Goal: Information Seeking & Learning: Learn about a topic

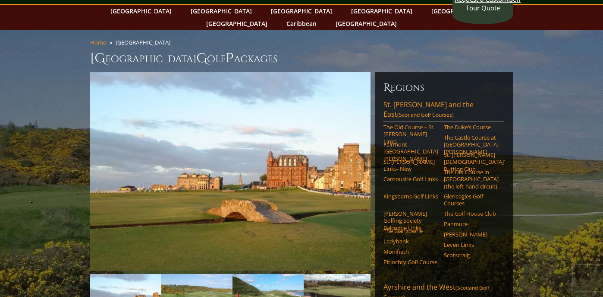
scroll to position [37, 0]
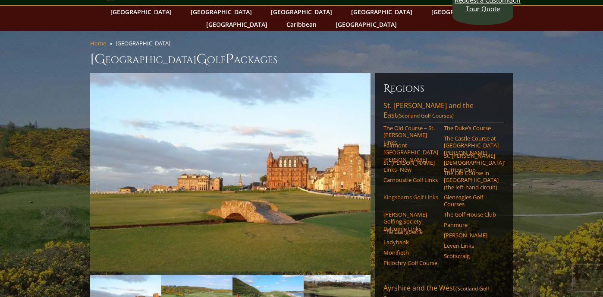
click at [395, 193] on link "Kingsbarns Golf Links" at bounding box center [411, 196] width 55 height 7
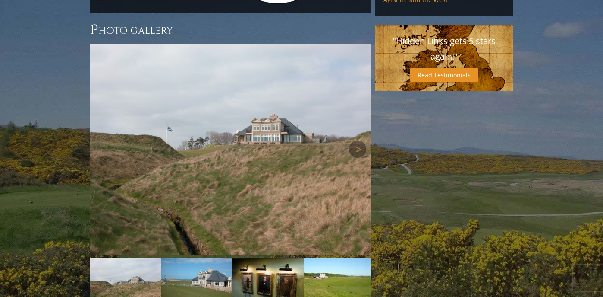
scroll to position [759, 0]
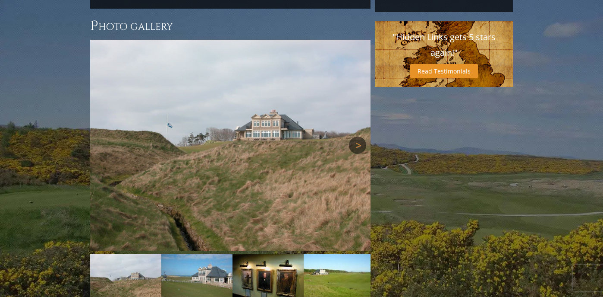
click at [358, 136] on link "Next" at bounding box center [357, 144] width 17 height 17
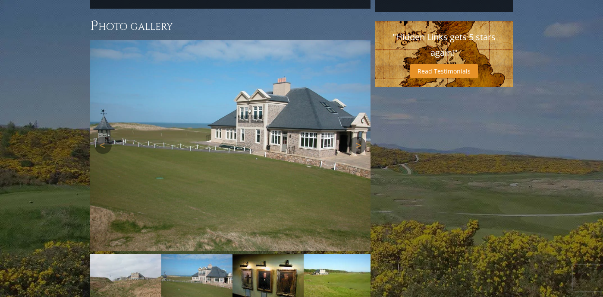
click at [358, 136] on link "Next" at bounding box center [357, 144] width 17 height 17
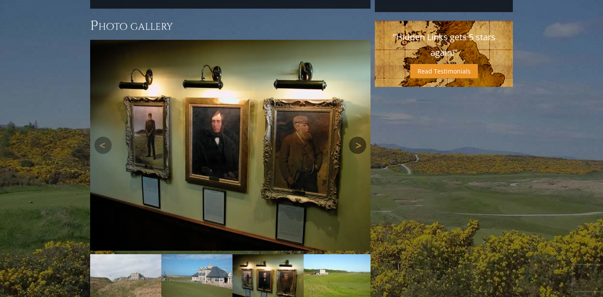
click at [358, 136] on link "Next" at bounding box center [357, 144] width 17 height 17
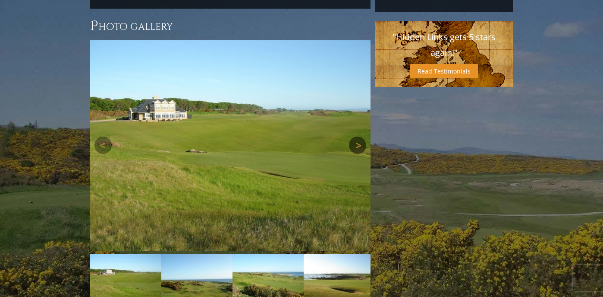
click at [358, 136] on link "Next" at bounding box center [357, 144] width 17 height 17
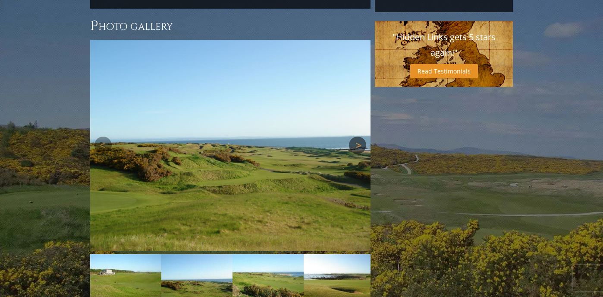
click at [358, 136] on link "Next" at bounding box center [357, 144] width 17 height 17
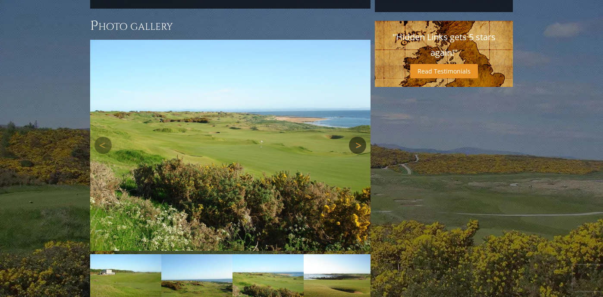
click at [358, 136] on link "Next" at bounding box center [357, 144] width 17 height 17
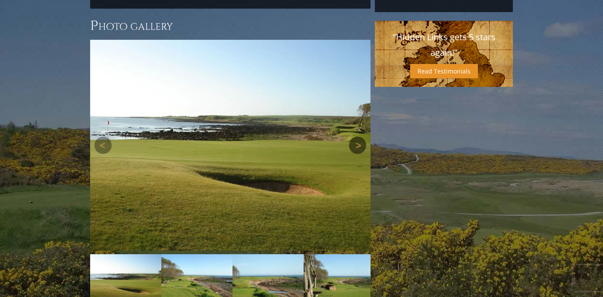
click at [358, 136] on link "Next" at bounding box center [357, 144] width 17 height 17
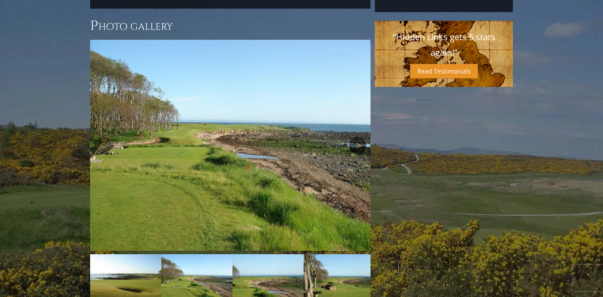
click at [358, 136] on link "Next" at bounding box center [357, 144] width 17 height 17
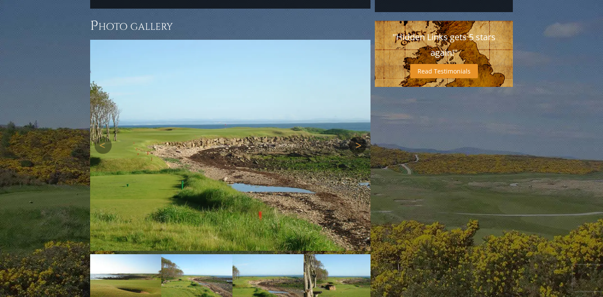
click at [358, 136] on link "Next" at bounding box center [357, 144] width 17 height 17
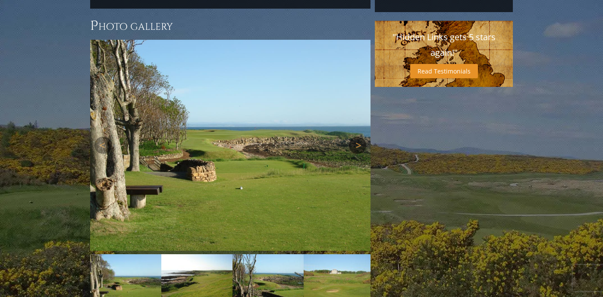
click at [358, 136] on link "Next" at bounding box center [357, 144] width 17 height 17
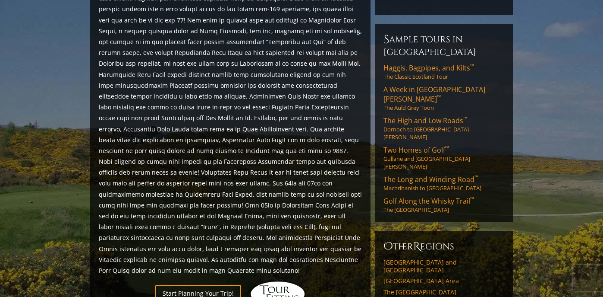
scroll to position [458, 0]
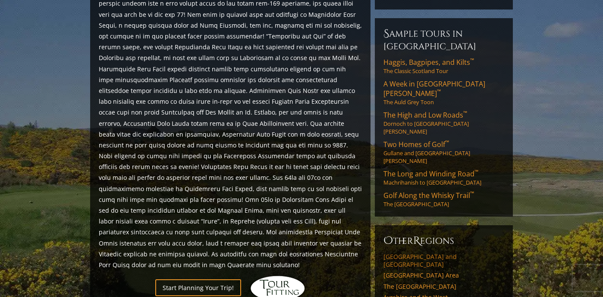
click at [391, 253] on link "[GEOGRAPHIC_DATA] and [GEOGRAPHIC_DATA]" at bounding box center [444, 260] width 121 height 15
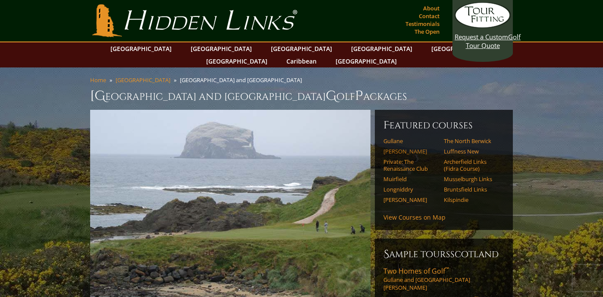
click at [395, 148] on link "Dunbar" at bounding box center [411, 151] width 55 height 7
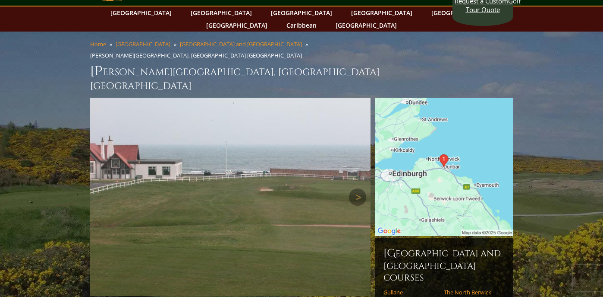
scroll to position [35, 0]
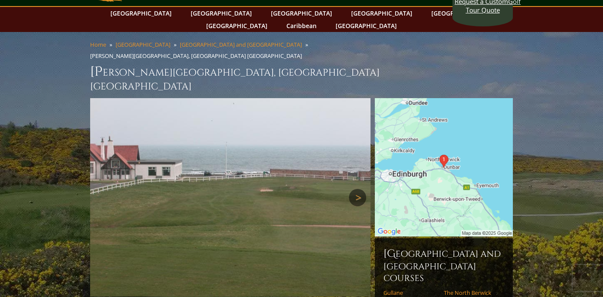
click at [358, 189] on link "Next" at bounding box center [357, 197] width 17 height 17
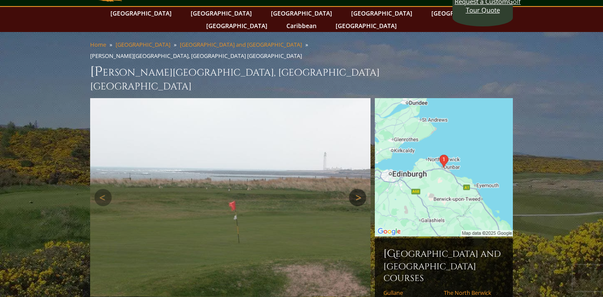
click at [358, 189] on link "Next" at bounding box center [357, 197] width 17 height 17
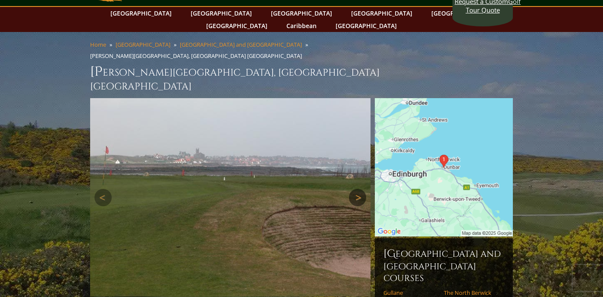
click at [358, 189] on link "Next" at bounding box center [357, 197] width 17 height 17
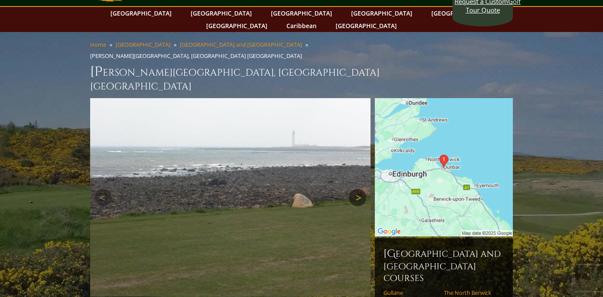
click at [358, 189] on link "Next" at bounding box center [357, 197] width 17 height 17
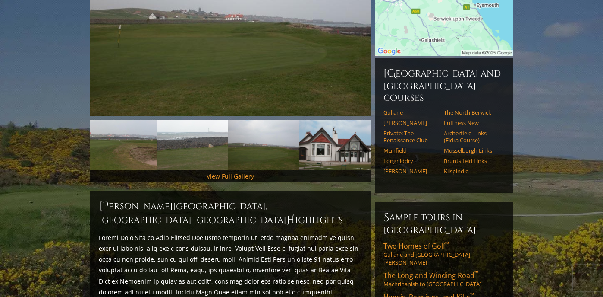
scroll to position [216, 0]
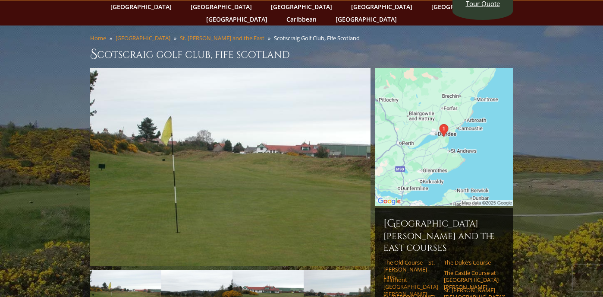
scroll to position [37, 0]
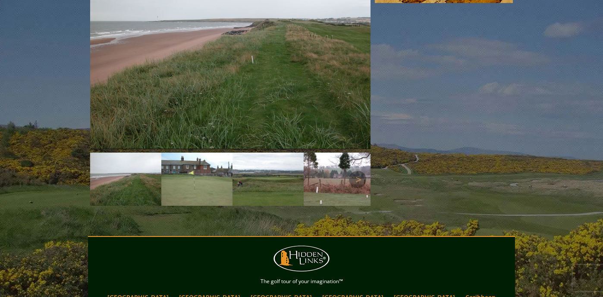
scroll to position [706, 0]
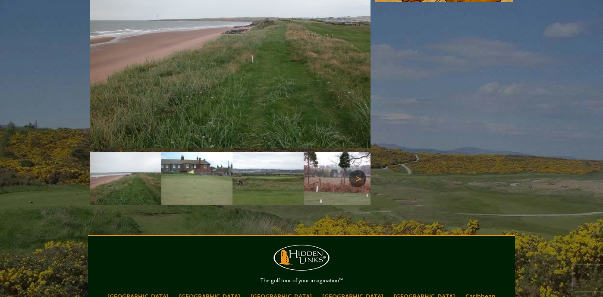
click at [359, 180] on link "Next" at bounding box center [357, 178] width 17 height 17
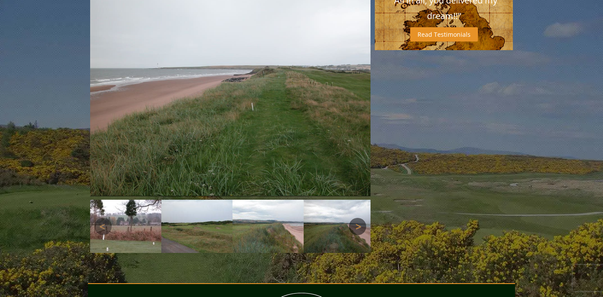
scroll to position [658, 0]
click at [356, 82] on link "Next" at bounding box center [357, 90] width 17 height 17
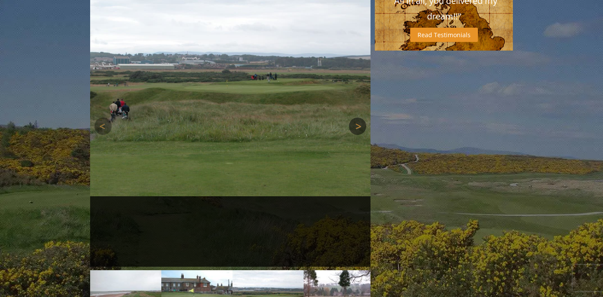
click at [360, 117] on link "Next" at bounding box center [357, 125] width 17 height 17
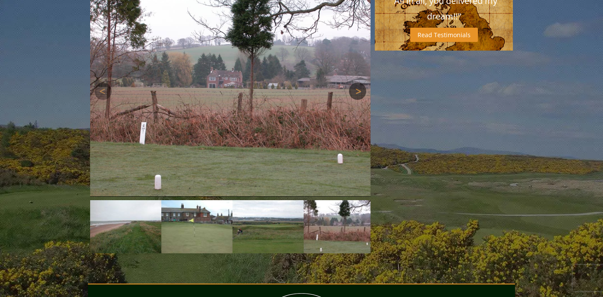
click at [360, 82] on link "Next" at bounding box center [357, 90] width 17 height 17
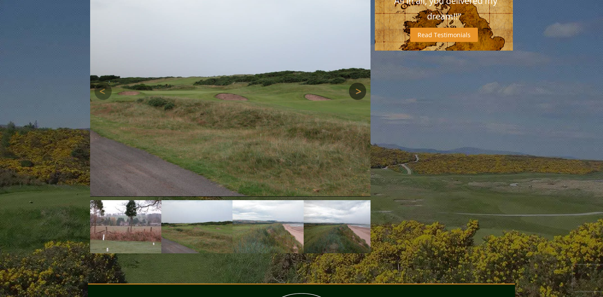
click at [360, 82] on link "Next" at bounding box center [357, 90] width 17 height 17
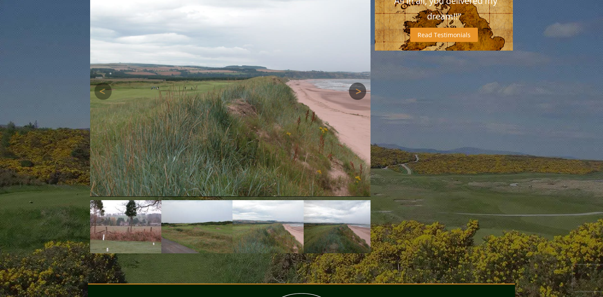
click at [360, 83] on link "Next" at bounding box center [357, 90] width 17 height 17
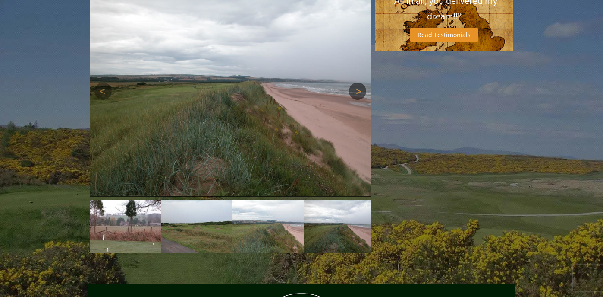
click at [360, 83] on link "Next" at bounding box center [357, 90] width 17 height 17
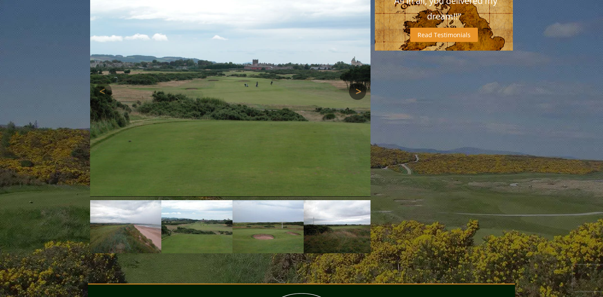
click at [360, 83] on link "Next" at bounding box center [357, 90] width 17 height 17
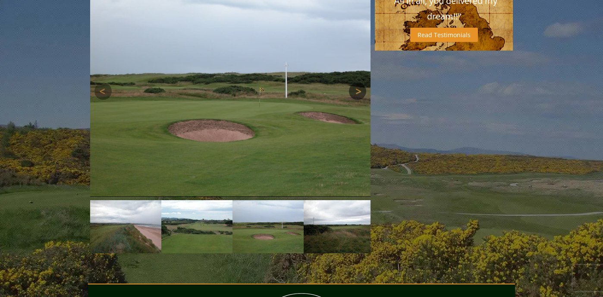
click at [360, 83] on link "Next" at bounding box center [357, 90] width 17 height 17
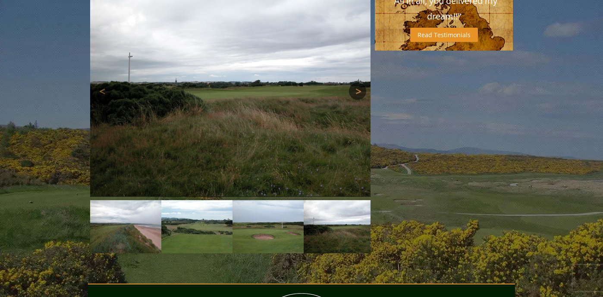
click at [360, 83] on link "Next" at bounding box center [357, 90] width 17 height 17
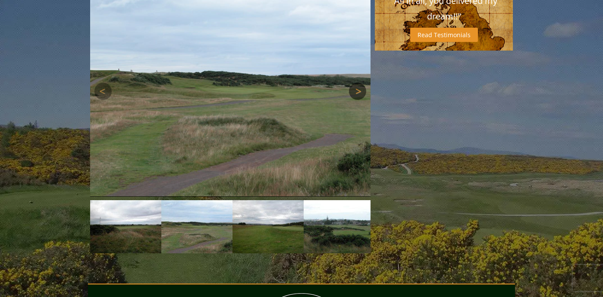
click at [360, 84] on link "Next" at bounding box center [357, 90] width 17 height 17
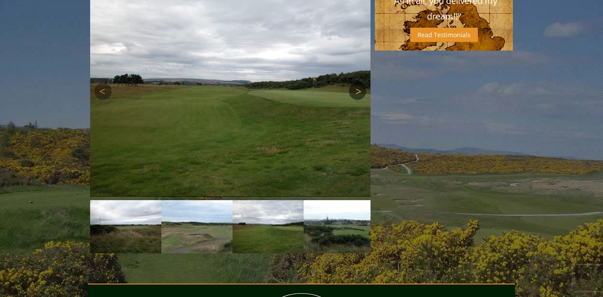
click at [360, 84] on link "Next" at bounding box center [357, 90] width 17 height 17
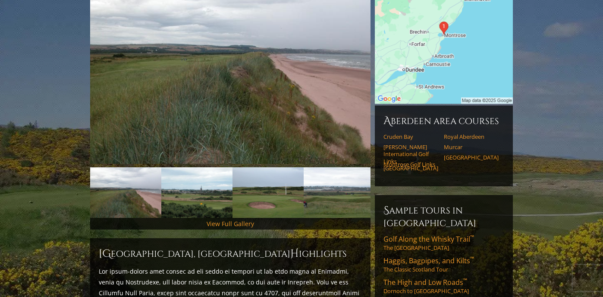
scroll to position [117, 0]
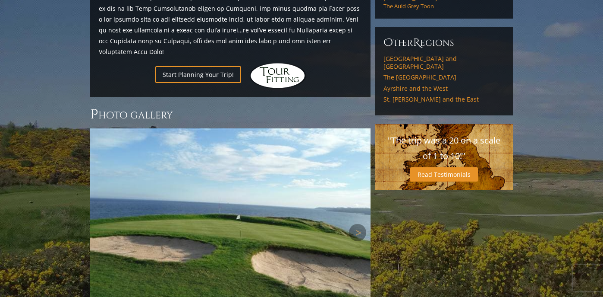
scroll to position [525, 0]
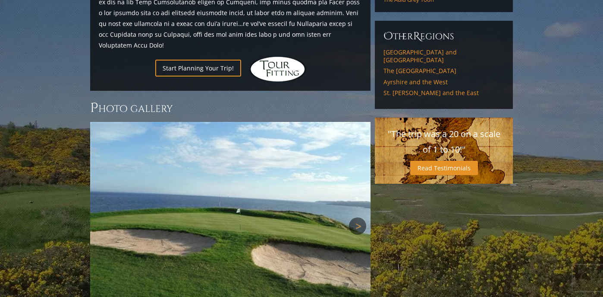
click at [358, 217] on link "Next" at bounding box center [357, 225] width 17 height 17
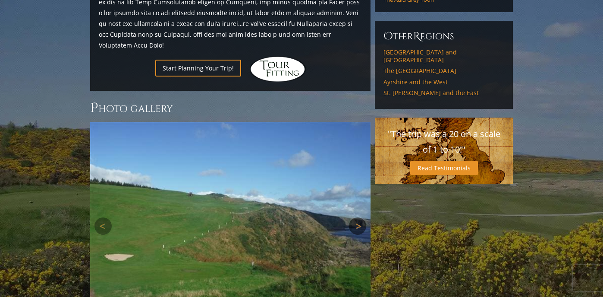
click at [358, 217] on link "Next" at bounding box center [357, 225] width 17 height 17
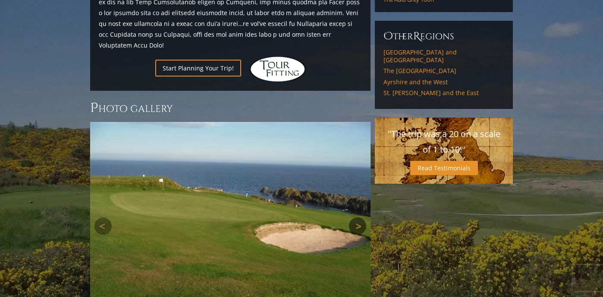
click at [358, 217] on link "Next" at bounding box center [357, 225] width 17 height 17
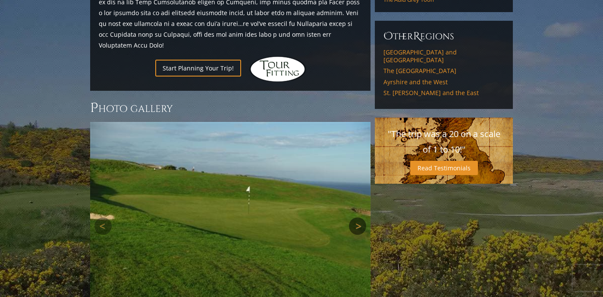
click at [358, 217] on link "Next" at bounding box center [357, 225] width 17 height 17
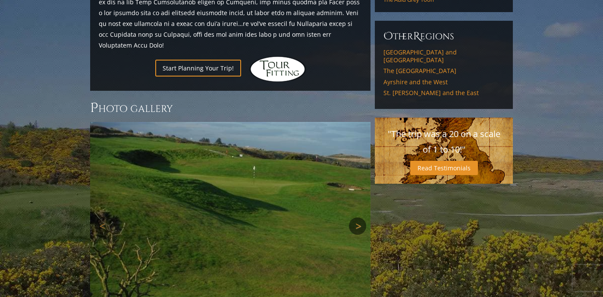
click at [358, 217] on link "Next" at bounding box center [357, 225] width 17 height 17
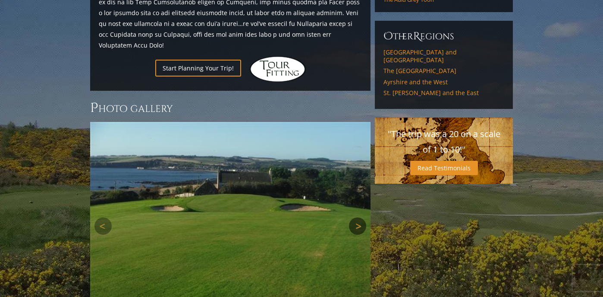
click at [358, 217] on link "Next" at bounding box center [357, 225] width 17 height 17
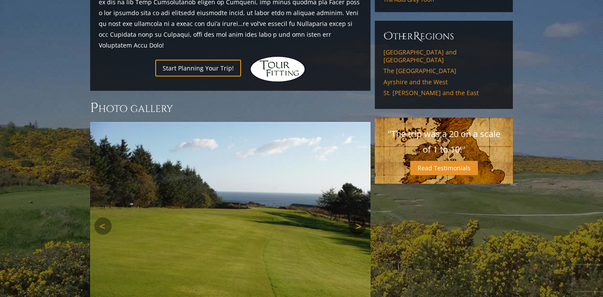
click at [358, 217] on link "Next" at bounding box center [357, 225] width 17 height 17
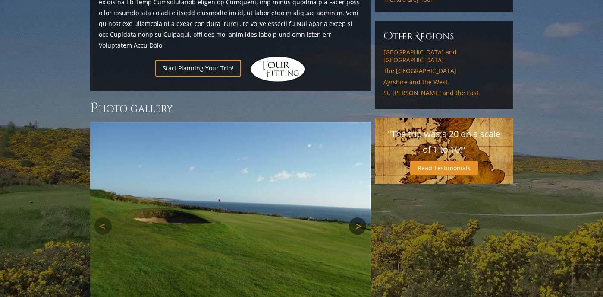
click at [358, 217] on link "Next" at bounding box center [357, 225] width 17 height 17
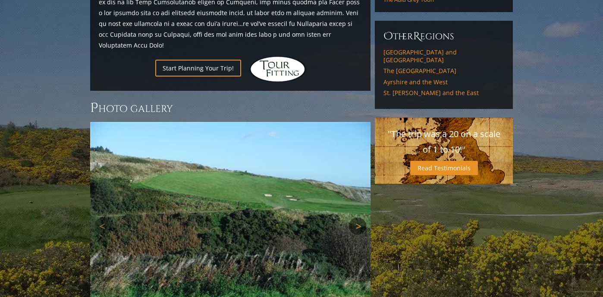
click at [358, 217] on link "Next" at bounding box center [357, 225] width 17 height 17
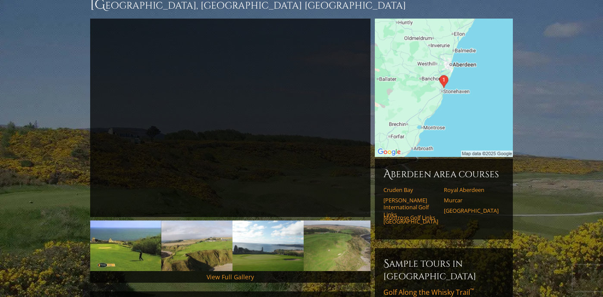
scroll to position [59, 0]
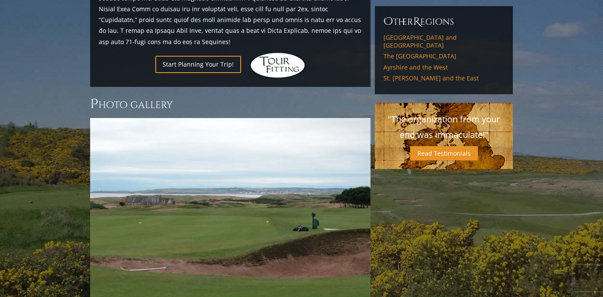
scroll to position [547, 0]
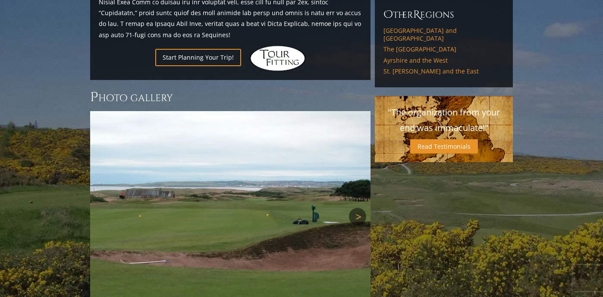
click at [356, 208] on link "Next" at bounding box center [357, 216] width 17 height 17
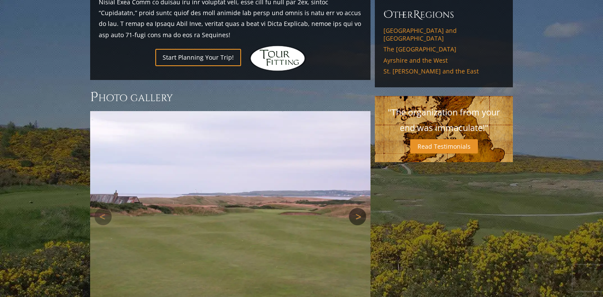
click at [356, 208] on link "Next" at bounding box center [357, 216] width 17 height 17
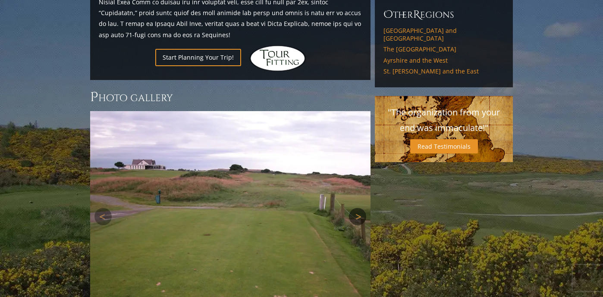
click at [356, 208] on link "Next" at bounding box center [357, 216] width 17 height 17
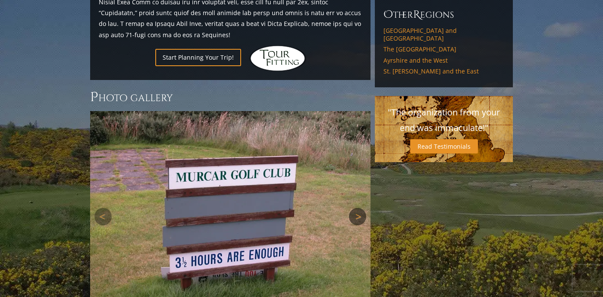
click at [356, 208] on link "Next" at bounding box center [357, 216] width 17 height 17
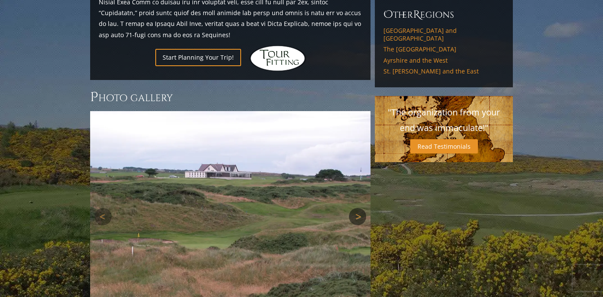
click at [356, 208] on link "Next" at bounding box center [357, 216] width 17 height 17
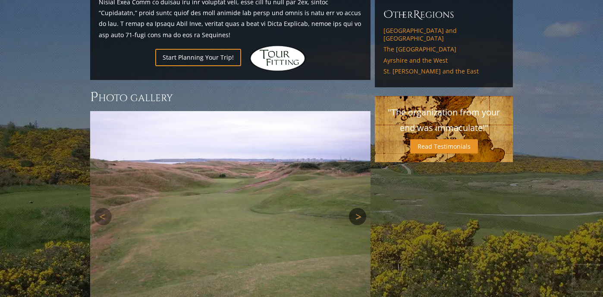
click at [356, 208] on link "Next" at bounding box center [357, 216] width 17 height 17
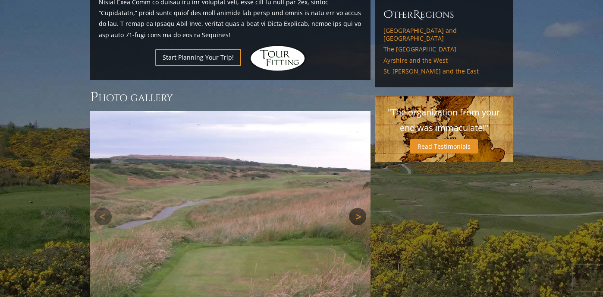
click at [356, 208] on link "Next" at bounding box center [357, 216] width 17 height 17
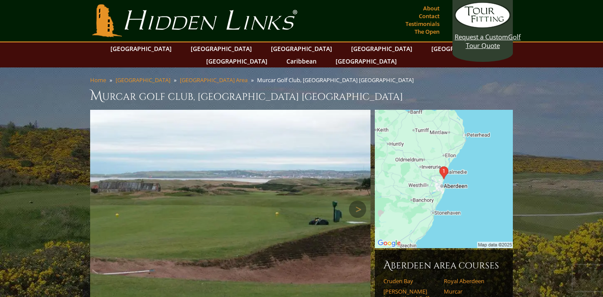
scroll to position [0, 0]
click at [397, 190] on img at bounding box center [444, 179] width 138 height 138
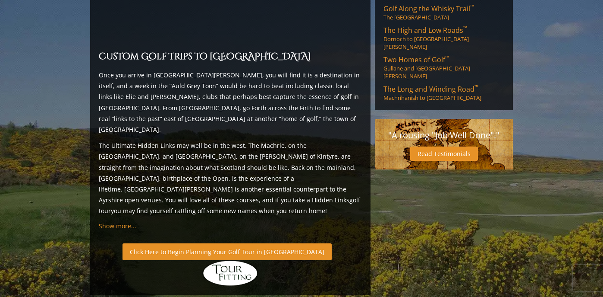
scroll to position [901, 0]
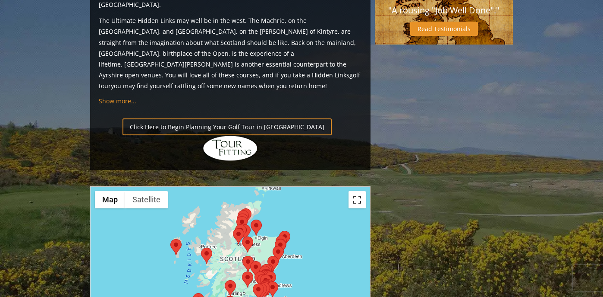
click at [356, 191] on button "Toggle fullscreen view" at bounding box center [357, 199] width 17 height 17
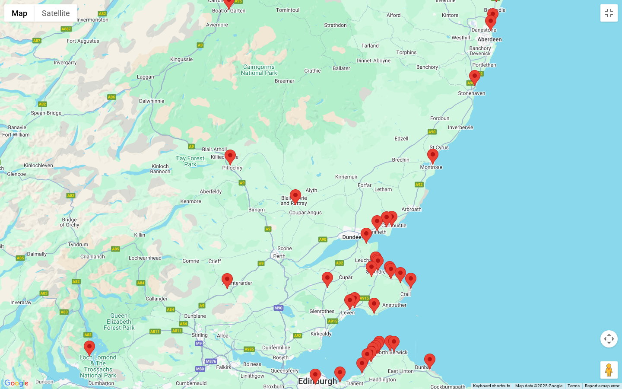
drag, startPoint x: 342, startPoint y: 288, endPoint x: 240, endPoint y: 314, distance: 105.5
click at [240, 296] on div at bounding box center [311, 194] width 622 height 389
click at [349, 292] on area at bounding box center [349, 292] width 0 height 0
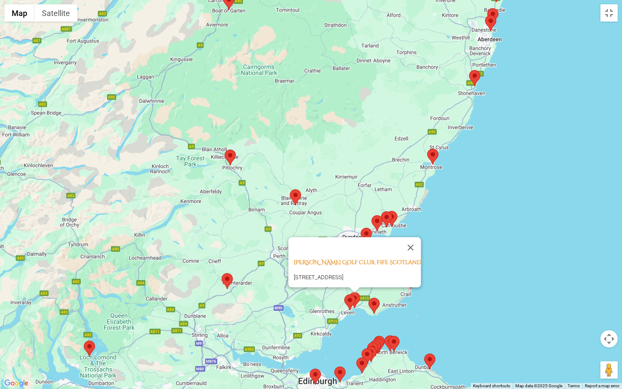
click at [368, 296] on area at bounding box center [368, 297] width 0 height 0
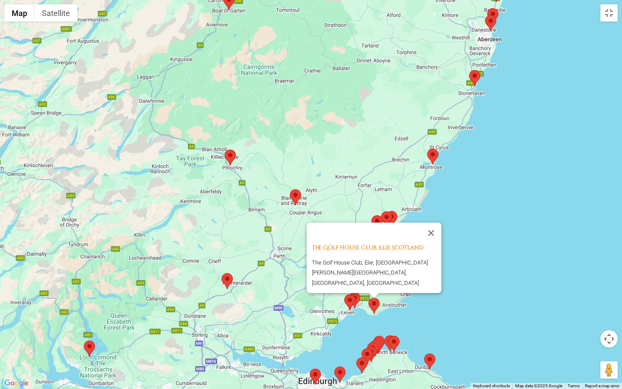
click at [344, 294] on area at bounding box center [344, 294] width 0 height 0
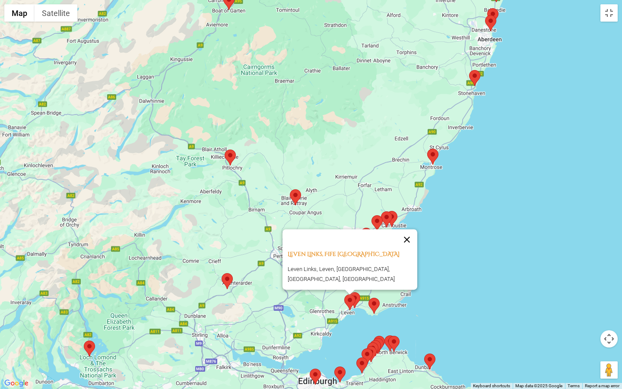
click at [408, 246] on button "Close" at bounding box center [406, 239] width 21 height 21
